Goal: Information Seeking & Learning: Check status

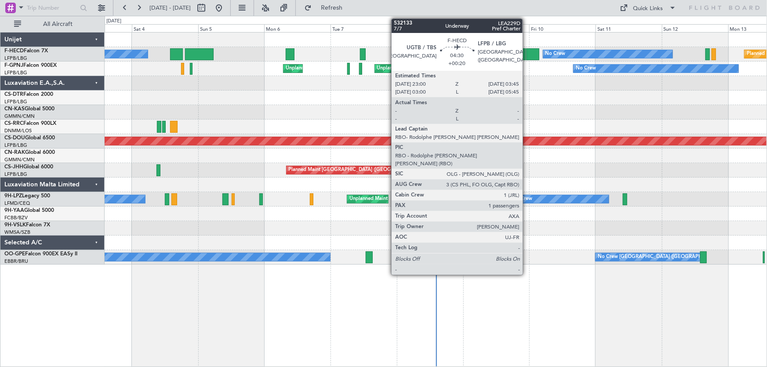
click at [527, 55] on div at bounding box center [532, 54] width 13 height 12
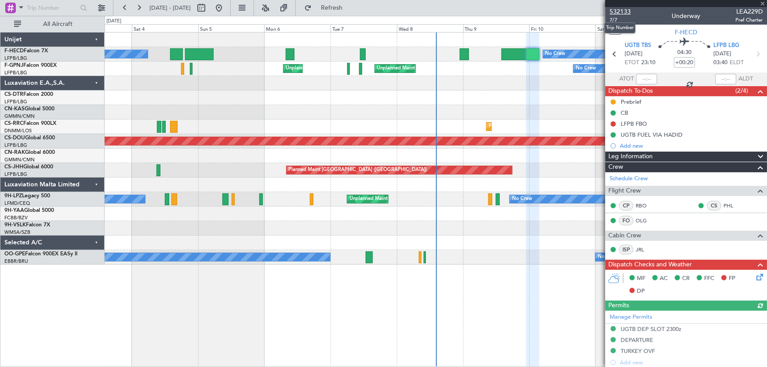
click at [617, 10] on span "532133" at bounding box center [620, 11] width 21 height 9
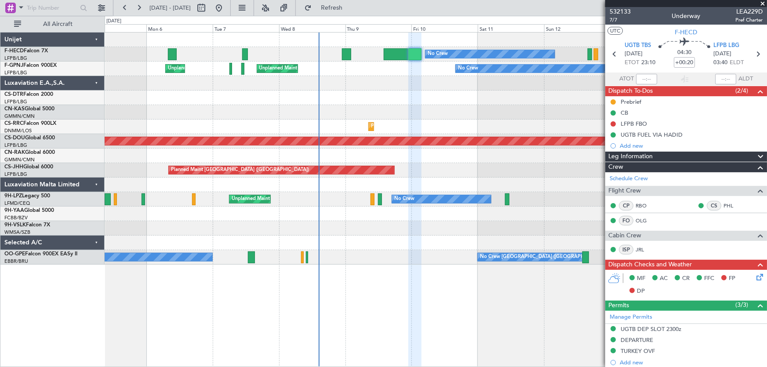
click at [378, 113] on div "Planned Maint Paris (Le Bourget) No Crew No Crew AOG Maint Paris (Le Bourget) U…" at bounding box center [436, 149] width 663 height 232
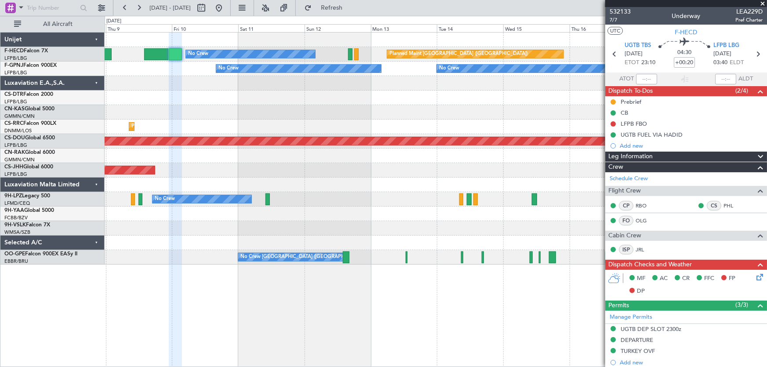
click at [307, 130] on div "Planned Maint Paris (Le Bourget) No Crew No Crew No Crew No Crew Unplanned Main…" at bounding box center [436, 149] width 663 height 232
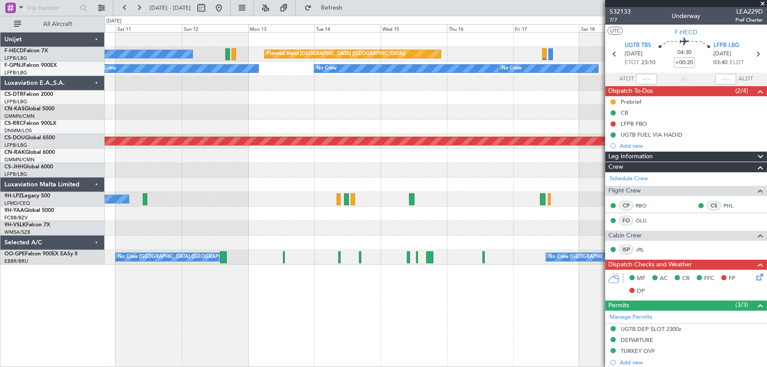
click at [295, 127] on div "Planned Maint [GEOGRAPHIC_DATA] ([GEOGRAPHIC_DATA]) No Crew No Crew No Crew No …" at bounding box center [436, 149] width 663 height 232
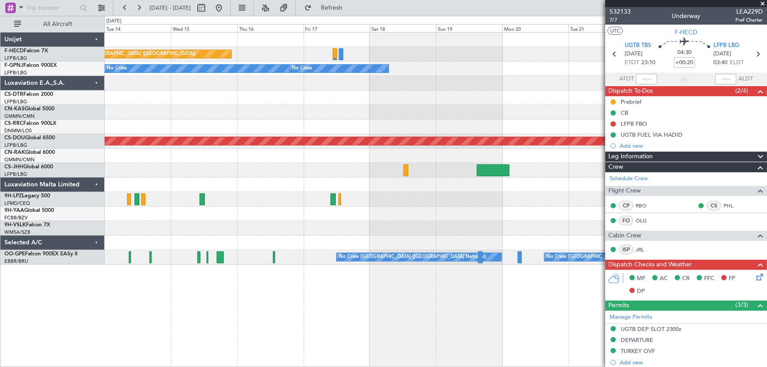
click at [279, 134] on div "Planned Maint [GEOGRAPHIC_DATA] ([GEOGRAPHIC_DATA]) No Crew No Crew No Crew No …" at bounding box center [436, 149] width 663 height 232
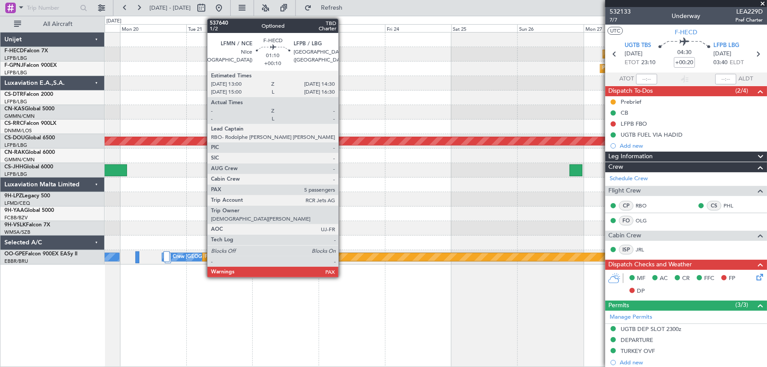
click at [277, 128] on div "Planned Maint Paris (Le Bourget) No Crew Planned Maint Paris (Le Bourget) No Cr…" at bounding box center [436, 149] width 663 height 232
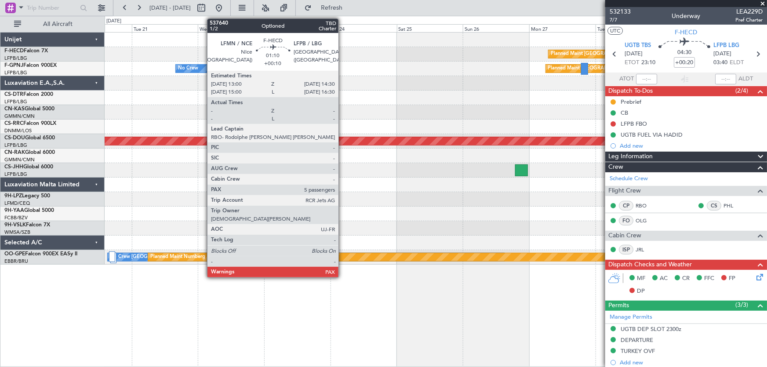
click at [251, 127] on div "Planned Maint Paris (Le Bourget) No Crew Planned Maint Paris (Le Bourget) No Cr…" at bounding box center [436, 149] width 663 height 232
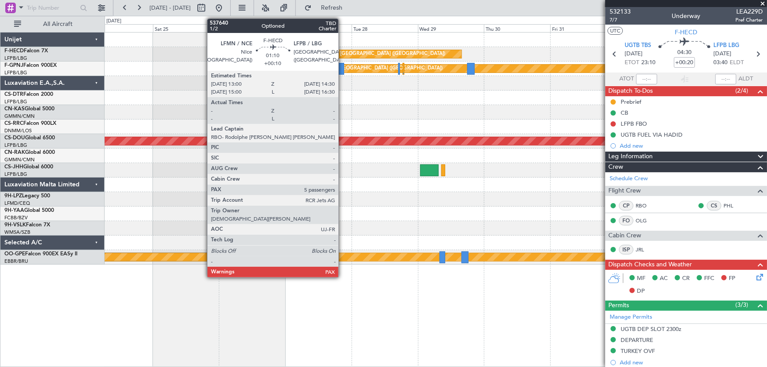
click at [307, 127] on div at bounding box center [436, 127] width 663 height 15
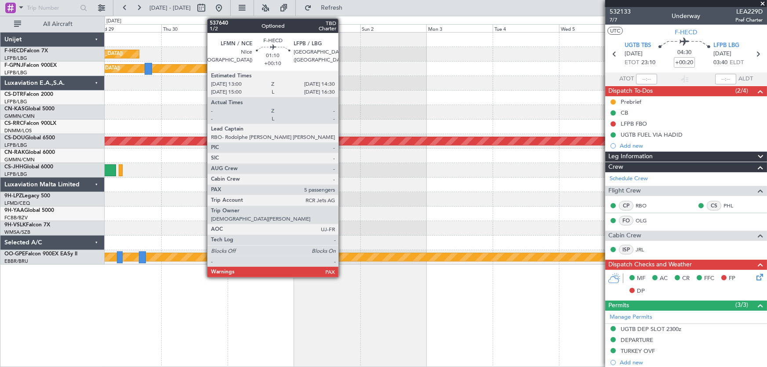
click at [320, 123] on div "Planned Maint [GEOGRAPHIC_DATA] ([GEOGRAPHIC_DATA]) Planned Maint [GEOGRAPHIC_D…" at bounding box center [436, 149] width 663 height 232
click at [350, 113] on div "Planned Maint [GEOGRAPHIC_DATA] ([GEOGRAPHIC_DATA]) Planned Maint [GEOGRAPHIC_D…" at bounding box center [436, 149] width 663 height 232
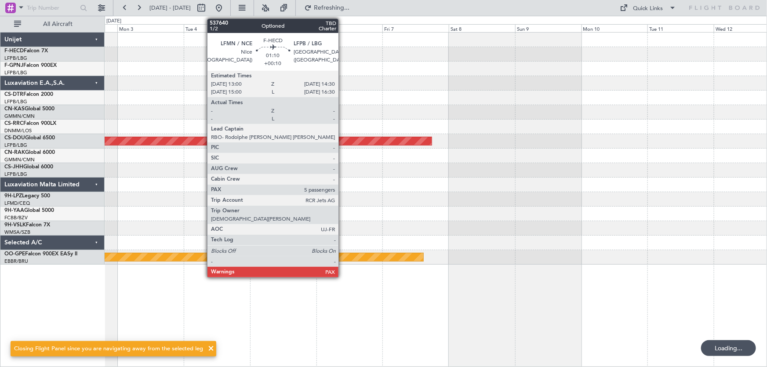
click at [341, 104] on div "Planned Maint Paris (Le Bourget) Planned Maint London (Biggin Hill) Planned Mai…" at bounding box center [436, 149] width 663 height 232
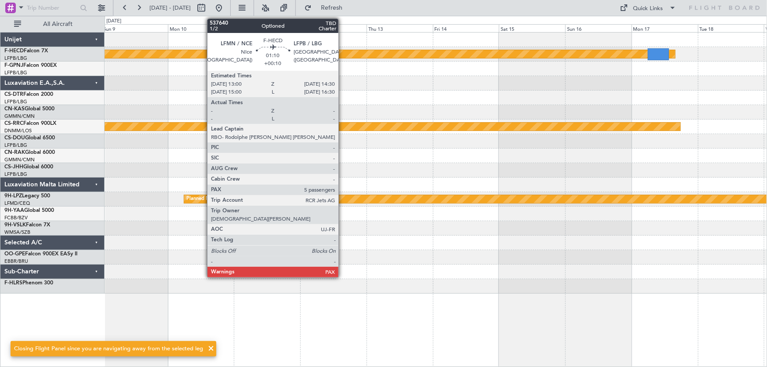
click at [432, 98] on div at bounding box center [436, 98] width 663 height 15
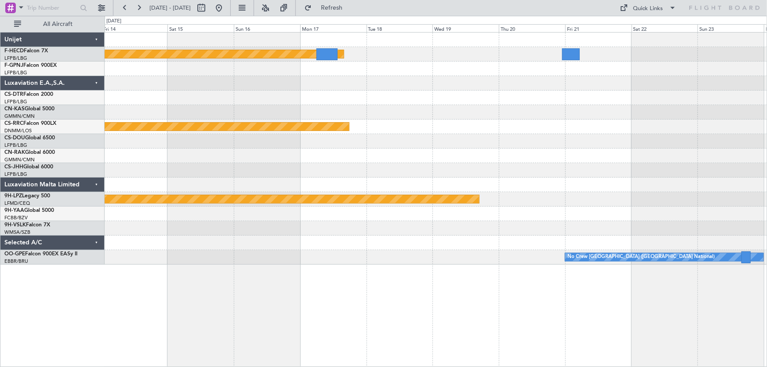
click at [378, 99] on div "Planned Maint Paris (Le Bourget) Planned Maint Paris (Le Bourget) Planned Maint…" at bounding box center [436, 149] width 663 height 232
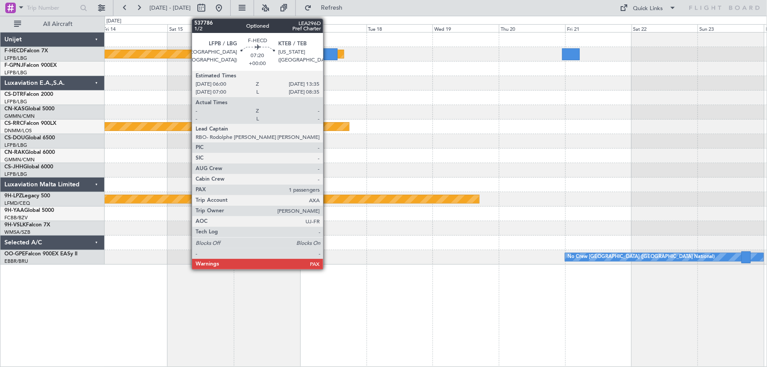
click at [327, 58] on div at bounding box center [327, 54] width 21 height 12
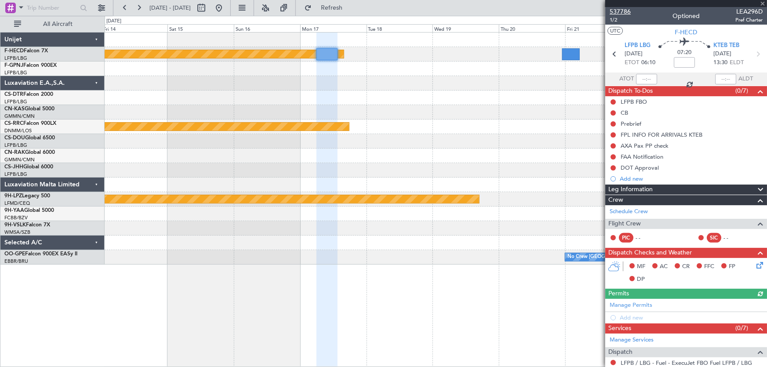
click at [624, 13] on span "537786" at bounding box center [620, 11] width 21 height 9
click at [226, 7] on button at bounding box center [219, 8] width 14 height 14
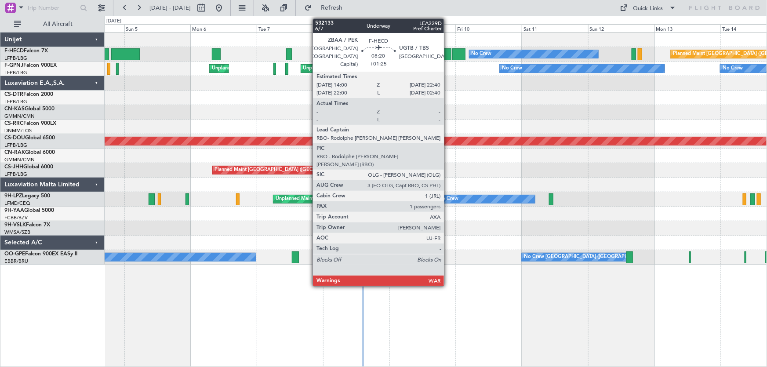
click at [448, 56] on div at bounding box center [440, 54] width 24 height 12
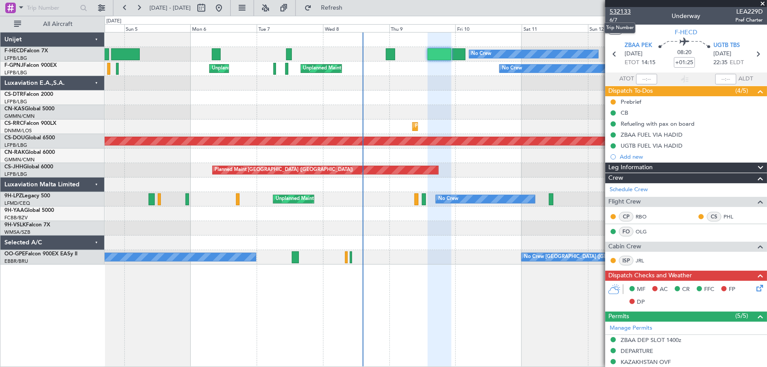
click at [620, 14] on span "532133" at bounding box center [620, 11] width 21 height 9
click at [229, 91] on div "Planned Maint Paris (Le Bourget) No Crew No Crew AOG Maint Paris (Le Bourget) U…" at bounding box center [436, 149] width 663 height 232
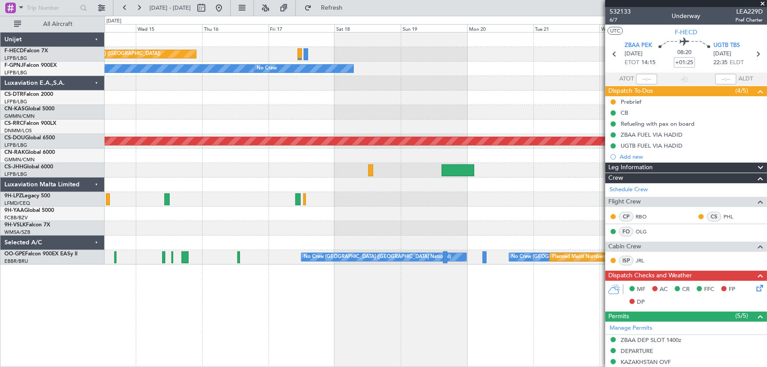
click at [170, 117] on div "Planned Maint Paris (Le Bourget) No Crew No Crew No Crew No Crew Planned Maint …" at bounding box center [436, 149] width 663 height 232
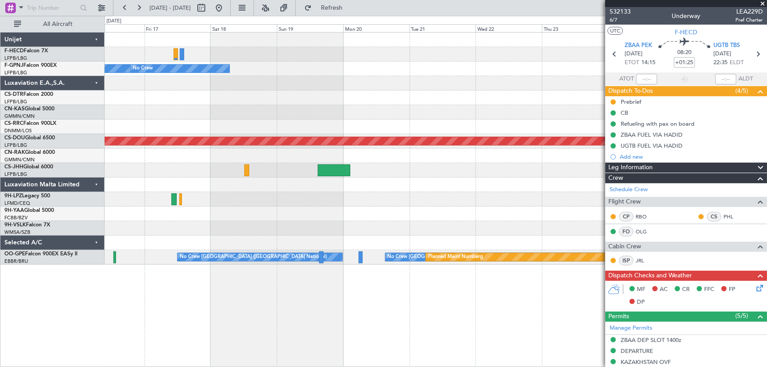
click at [160, 135] on div "Planned Maint Paris (Le Bourget) No Crew No Crew Planned Maint Paris (Le Bourge…" at bounding box center [436, 149] width 663 height 232
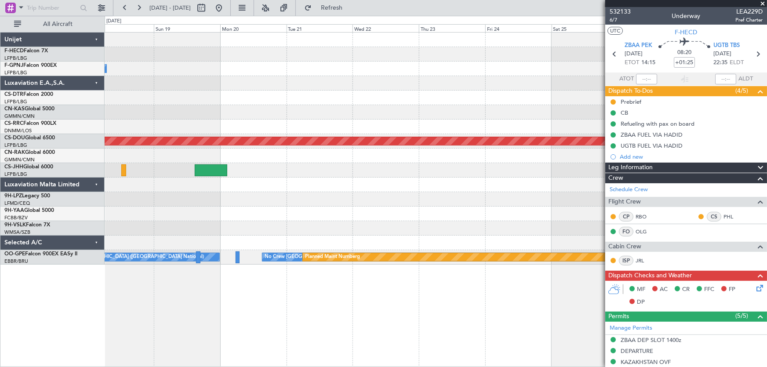
click at [191, 159] on div "Planned Maint Paris (Le Bourget) No Crew Planned Maint Paris (Le Bourget) No Cr…" at bounding box center [436, 149] width 663 height 232
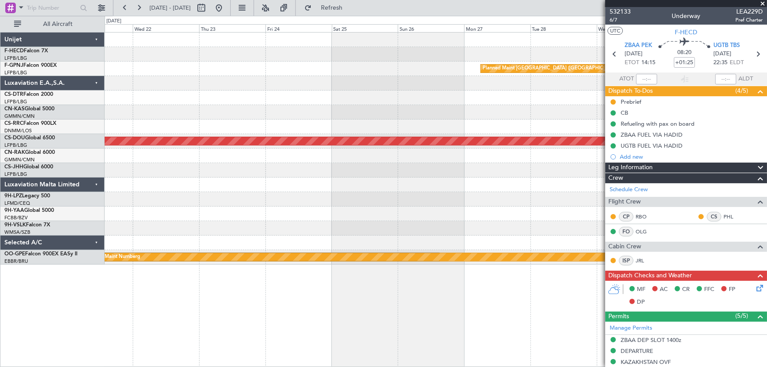
click at [169, 149] on div "Planned Maint Paris (Le Bourget) Planned Maint London (Biggin Hill) No Crew Bru…" at bounding box center [436, 149] width 663 height 232
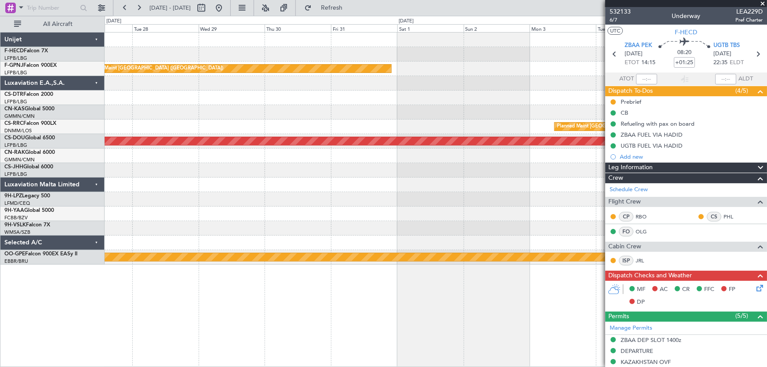
click at [285, 125] on div "Planned Maint Paris (Le Bourget) Planned Maint Paris (Le Bourget) Planned Maint…" at bounding box center [436, 149] width 663 height 232
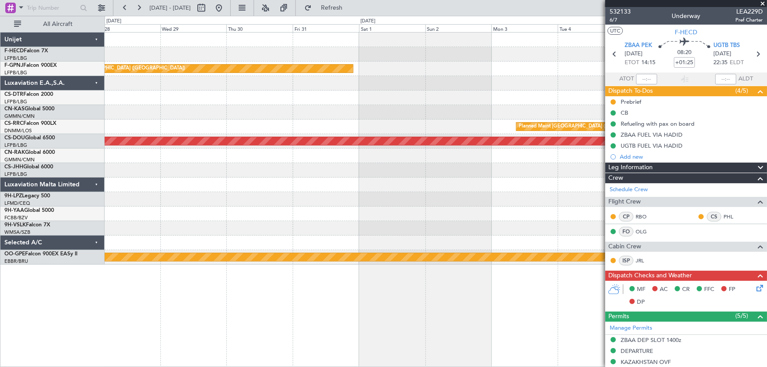
click at [259, 126] on div "Planned Maint [GEOGRAPHIC_DATA] ([GEOGRAPHIC_DATA])" at bounding box center [436, 127] width 663 height 15
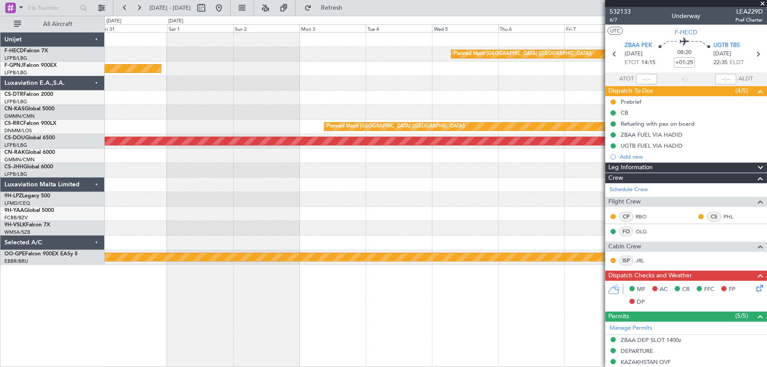
click at [238, 105] on div "Planned Maint [GEOGRAPHIC_DATA] ([GEOGRAPHIC_DATA]) Planned Maint [GEOGRAPHIC_D…" at bounding box center [436, 149] width 663 height 232
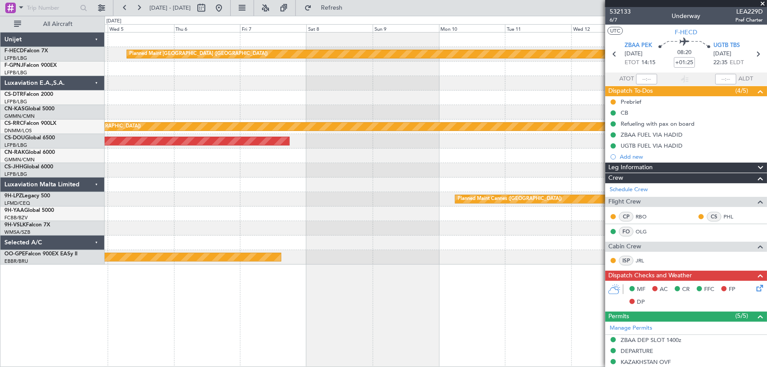
click at [177, 102] on div "Planned Maint Paris (Le Bourget) Planned Maint Paris (Le Bourget) Planned Maint…" at bounding box center [436, 149] width 663 height 232
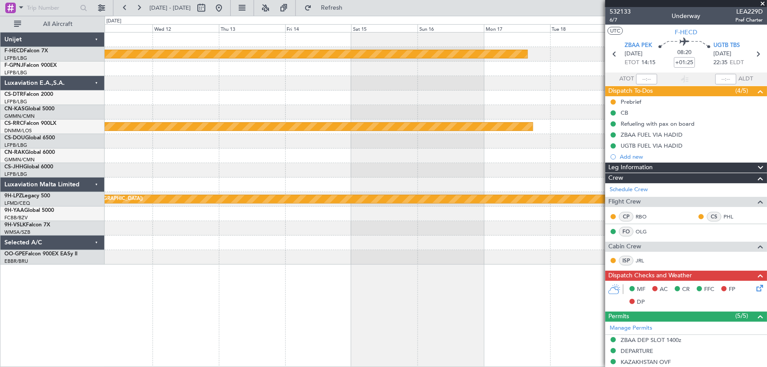
click at [240, 116] on div "Planned Maint Paris (Le Bourget) Planned Maint Paris (Le Bourget) Planned Maint…" at bounding box center [436, 149] width 663 height 232
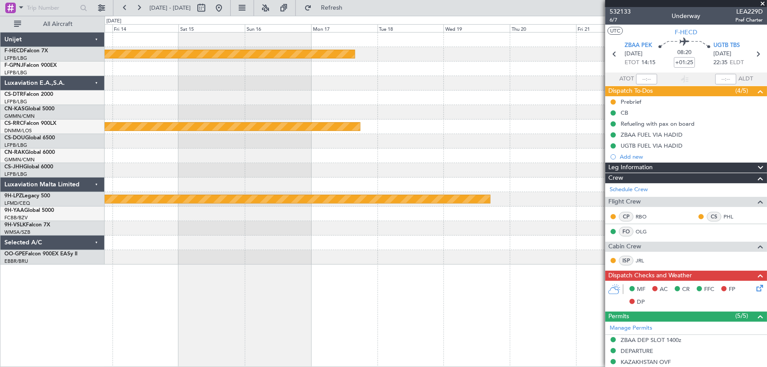
click at [385, 121] on div "Planned Maint Paris (Le Bourget) Planned Maint Paris (Le Bourget) Planned Maint…" at bounding box center [436, 149] width 663 height 232
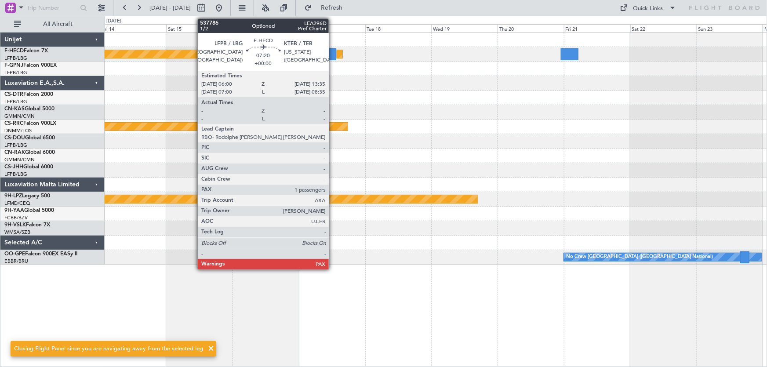
click at [333, 55] on div at bounding box center [325, 54] width 21 height 12
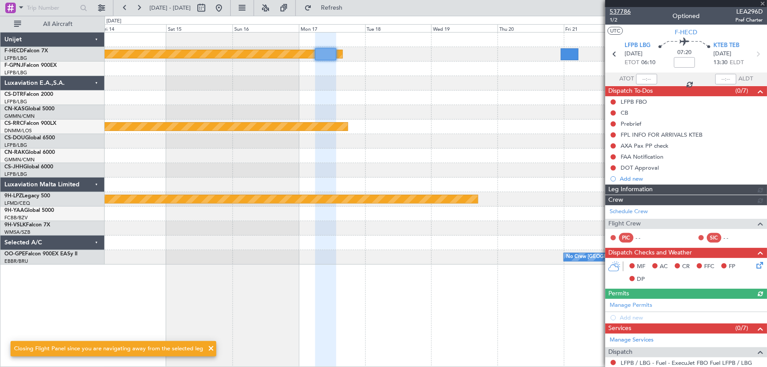
click at [621, 7] on span "537786" at bounding box center [620, 11] width 21 height 9
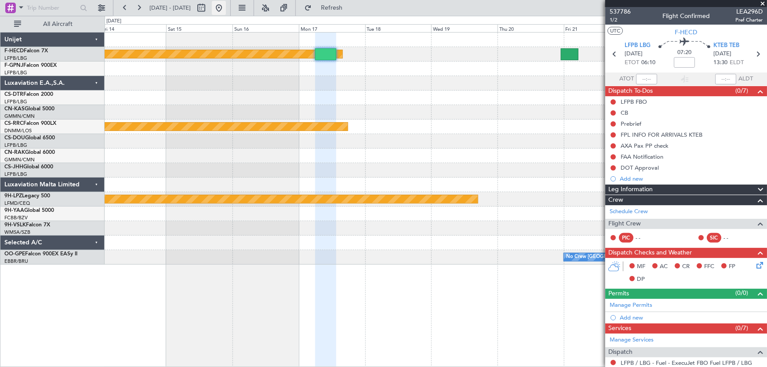
click at [226, 11] on button at bounding box center [219, 8] width 14 height 14
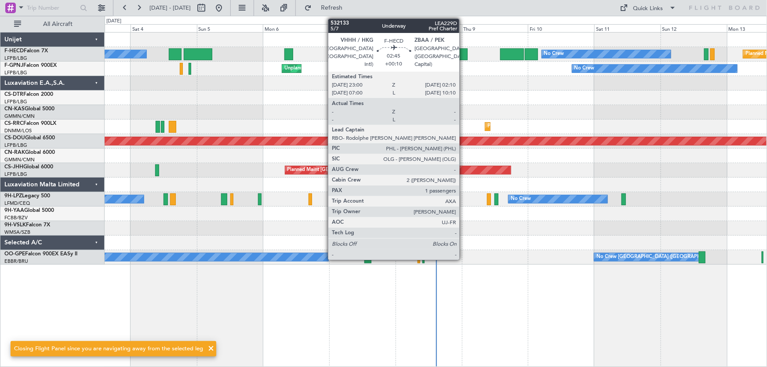
click at [463, 55] on div at bounding box center [463, 54] width 9 height 12
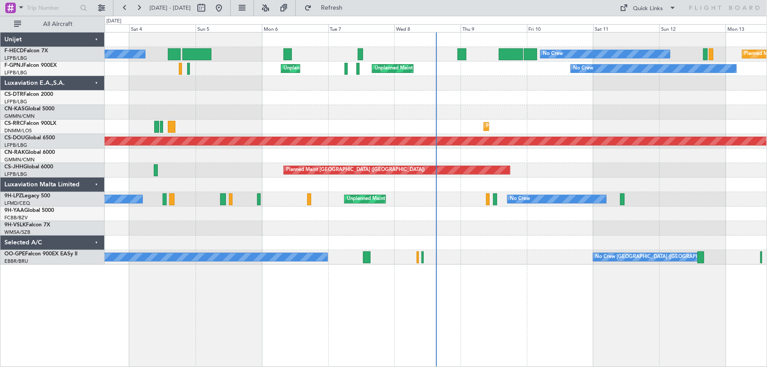
click at [207, 129] on div "Planned Maint [GEOGRAPHIC_DATA] ([GEOGRAPHIC_DATA]) No Crew AOG Maint [GEOGRAPH…" at bounding box center [436, 149] width 663 height 232
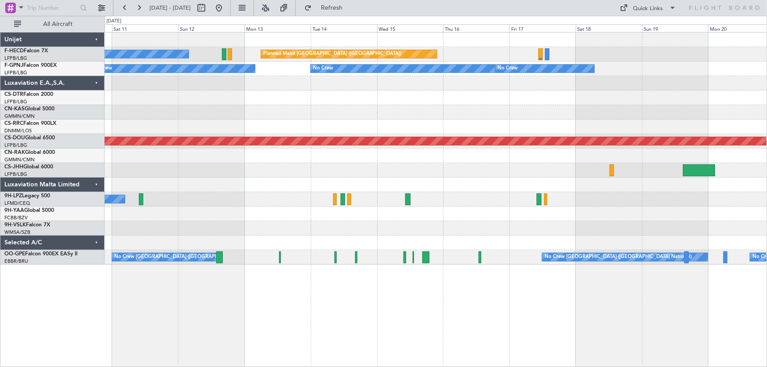
click at [160, 148] on div "Planned Maint [GEOGRAPHIC_DATA] ([GEOGRAPHIC_DATA]) No Crew No Crew No Crew No …" at bounding box center [436, 149] width 663 height 232
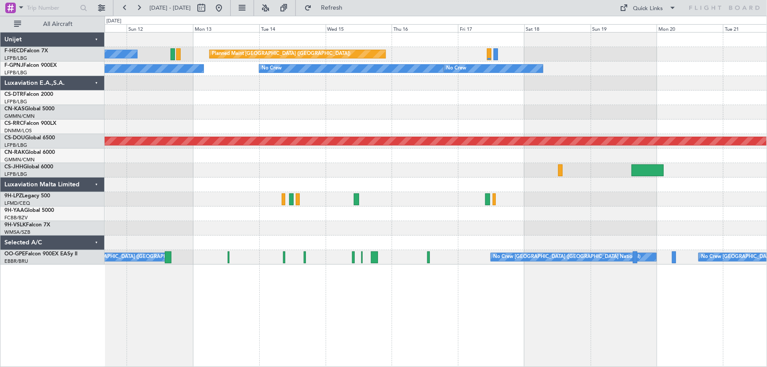
click at [217, 161] on div at bounding box center [436, 156] width 663 height 15
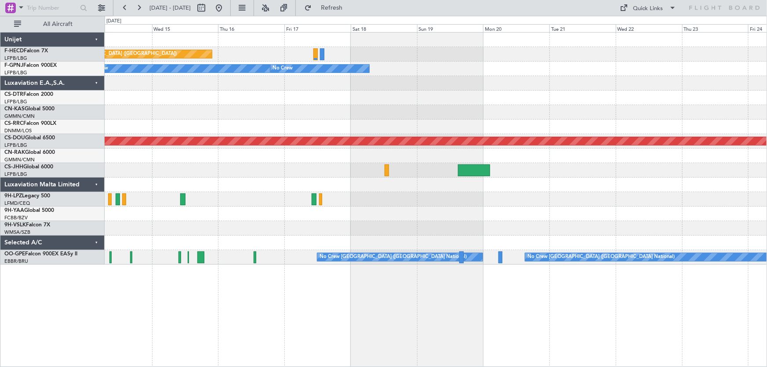
click at [190, 183] on div "Planned Maint [GEOGRAPHIC_DATA] ([GEOGRAPHIC_DATA]) No Crew No Crew No Crew No …" at bounding box center [436, 149] width 663 height 232
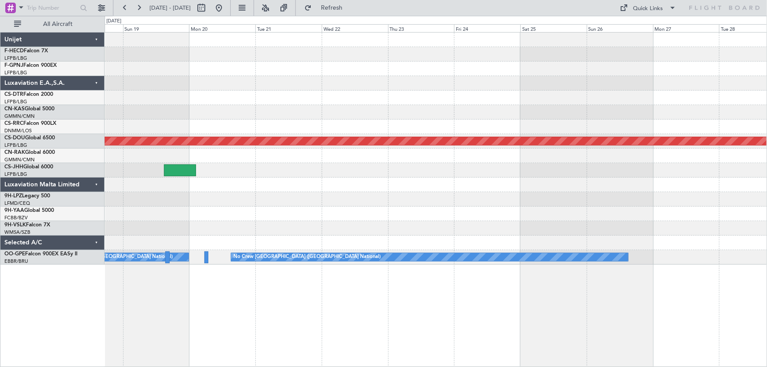
click at [216, 176] on div at bounding box center [436, 170] width 663 height 15
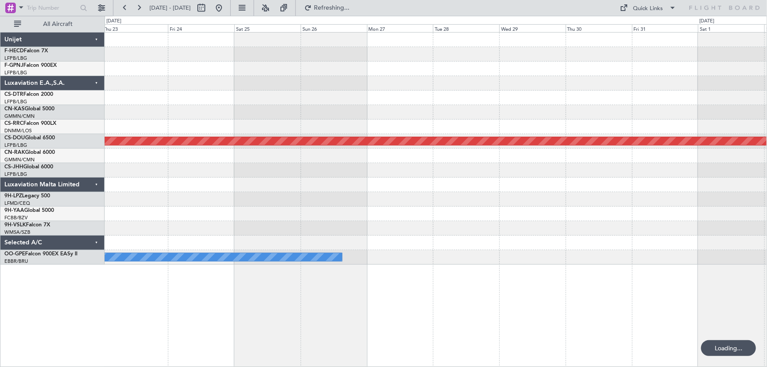
click at [241, 154] on div "Planned Maint London ([GEOGRAPHIC_DATA]) No Crew [GEOGRAPHIC_DATA] (Brussels Na…" at bounding box center [436, 149] width 663 height 232
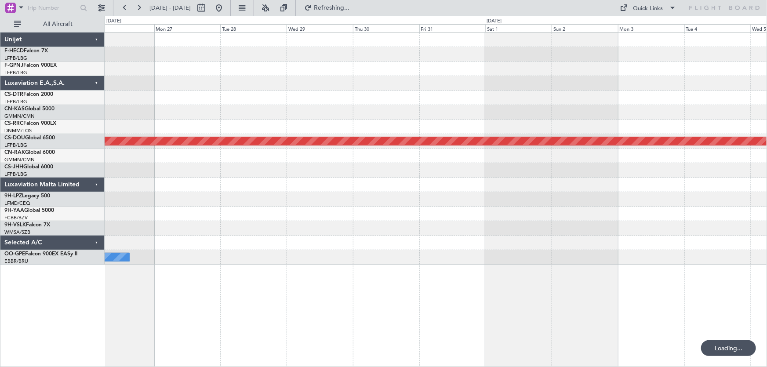
click at [197, 148] on div "Planned Maint London ([GEOGRAPHIC_DATA]) No Crew [GEOGRAPHIC_DATA] (Brussels Na…" at bounding box center [436, 149] width 663 height 232
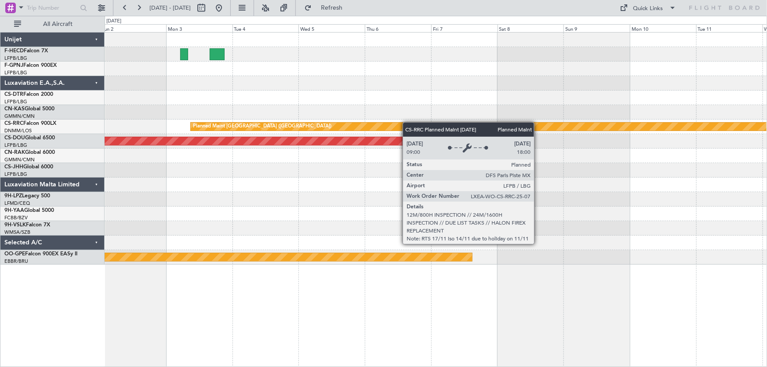
click at [295, 122] on div "Planned Maint [GEOGRAPHIC_DATA] ([GEOGRAPHIC_DATA]) Planned Maint [GEOGRAPHIC_D…" at bounding box center [436, 149] width 663 height 232
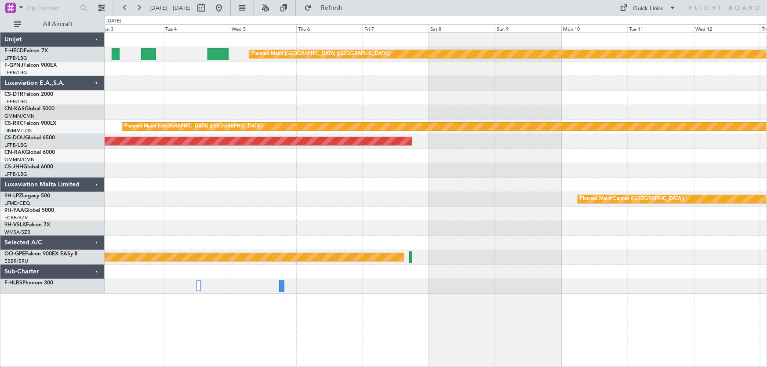
click at [222, 104] on div "Planned Maint [GEOGRAPHIC_DATA] ([GEOGRAPHIC_DATA]) Planned Maint [GEOGRAPHIC_D…" at bounding box center [436, 163] width 663 height 261
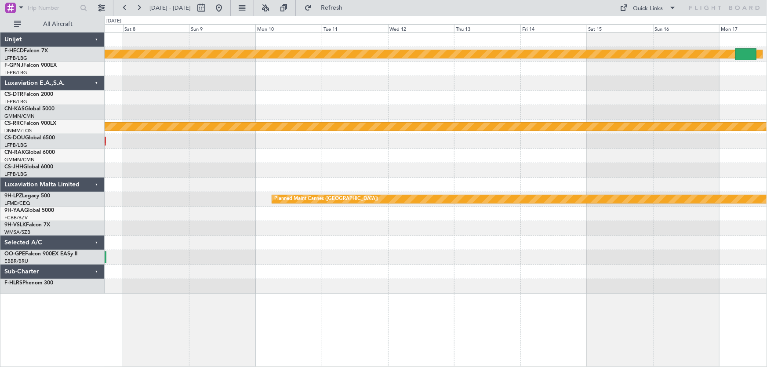
click at [339, 103] on div at bounding box center [436, 98] width 663 height 15
